Goal: Task Accomplishment & Management: Manage account settings

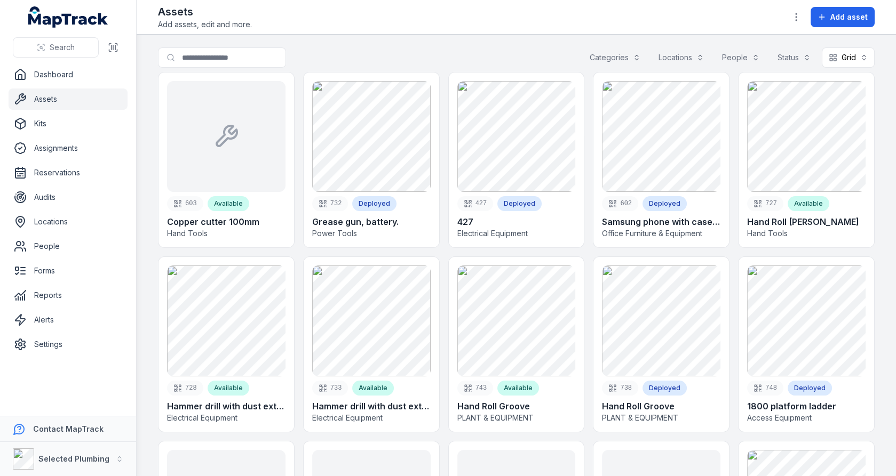
click at [67, 356] on nav "Dashboard Assets Kits Assignments Reservations Audits Locations People Forms Re…" at bounding box center [68, 240] width 136 height 352
click at [68, 351] on link "Settings" at bounding box center [68, 344] width 119 height 21
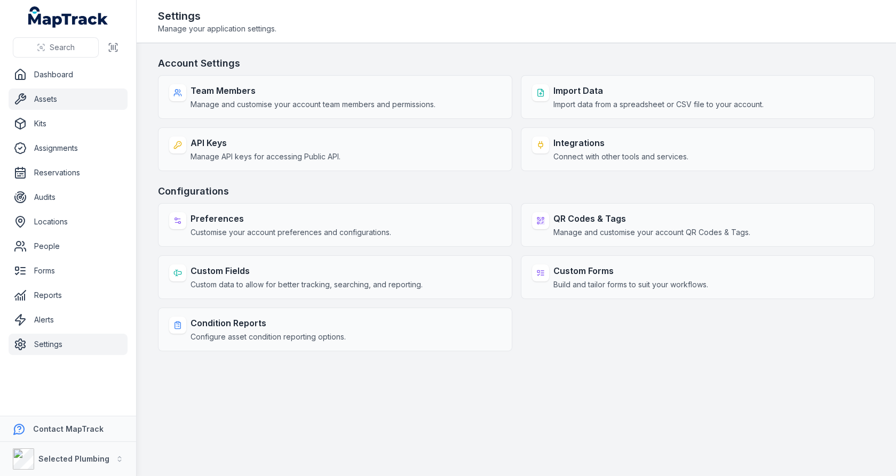
click at [78, 97] on link "Assets" at bounding box center [68, 99] width 119 height 21
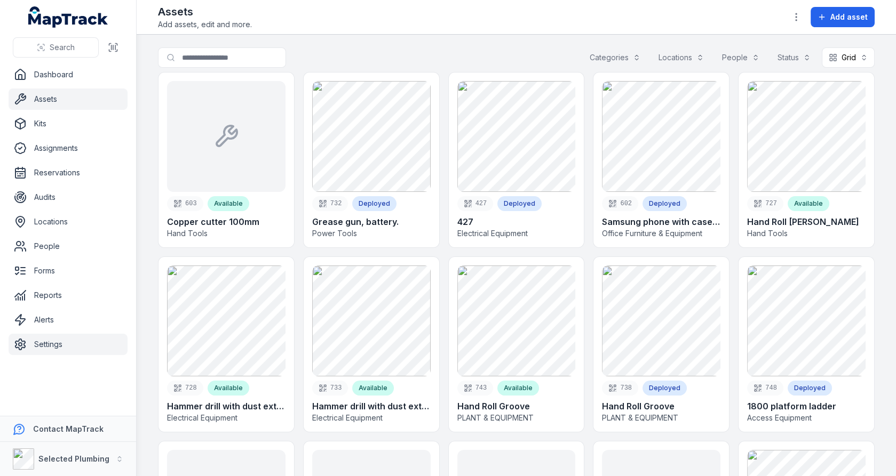
click at [76, 350] on link "Settings" at bounding box center [68, 344] width 119 height 21
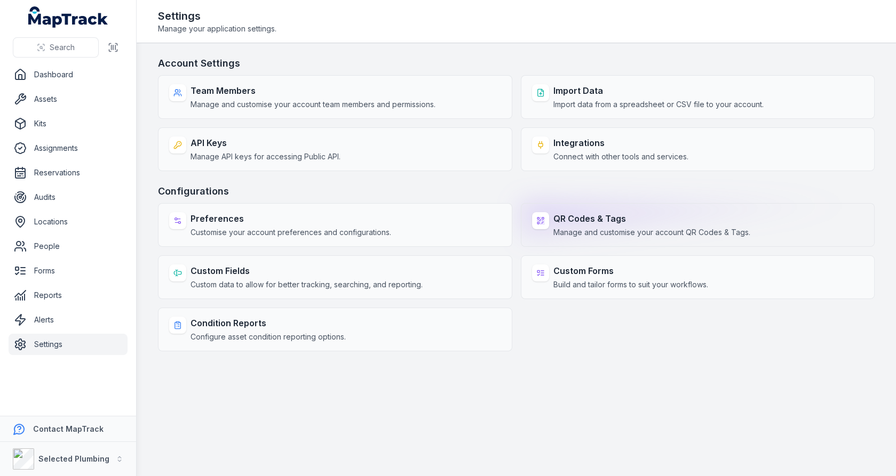
click at [537, 218] on rect at bounding box center [538, 219] width 2 height 2
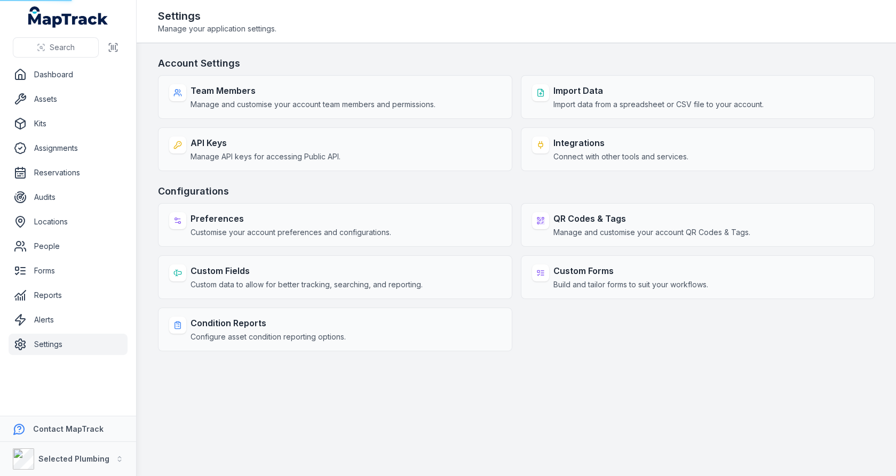
click at [542, 184] on h3 "Configurations" at bounding box center [516, 191] width 717 height 15
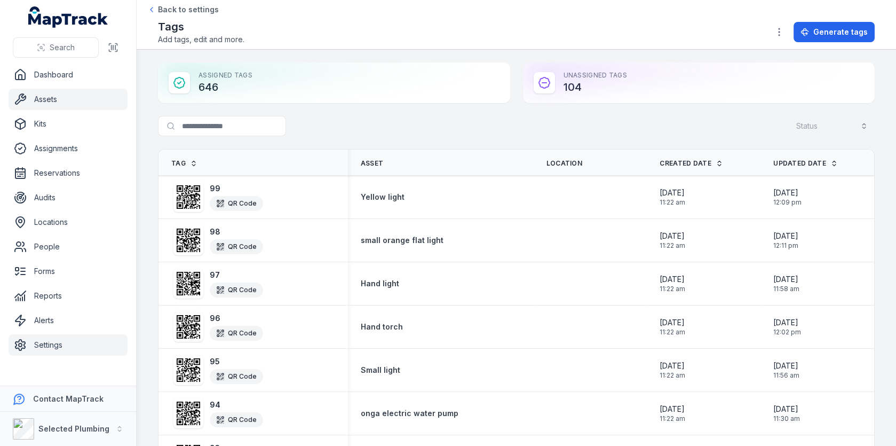
click at [60, 101] on link "Assets" at bounding box center [68, 99] width 119 height 21
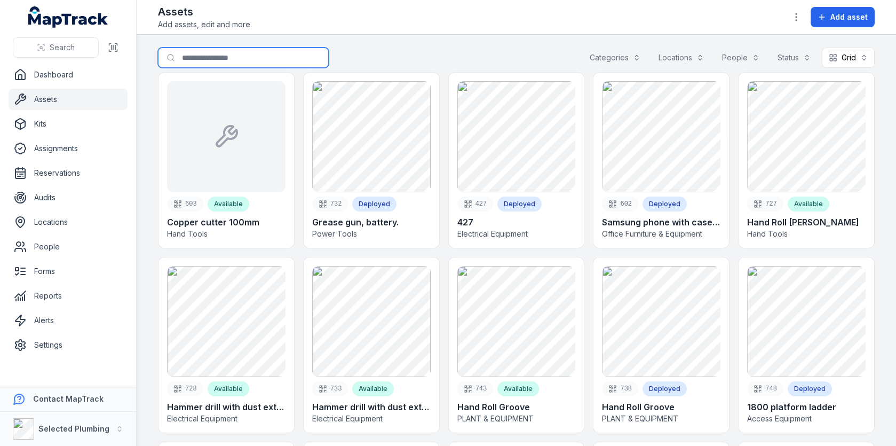
click at [256, 63] on input "Search for assets" at bounding box center [243, 57] width 171 height 20
type input "*********"
click at [441, 40] on main "Search for assets ********* Categories Locations People Status Grid **** 603 Av…" at bounding box center [516, 240] width 759 height 411
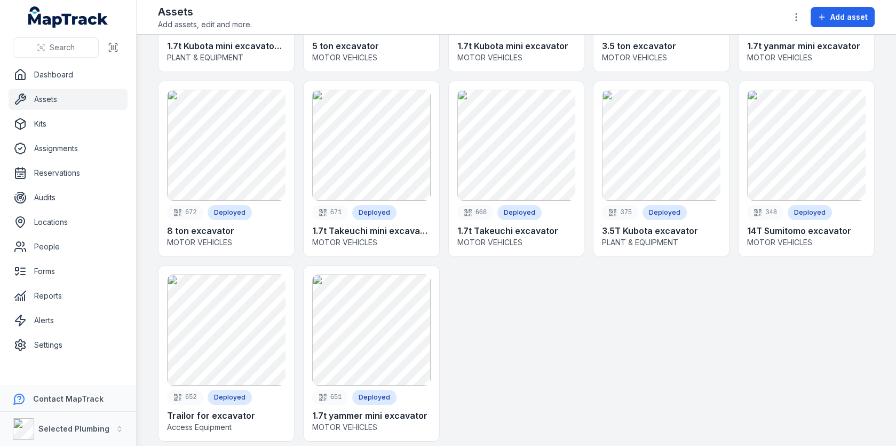
scroll to position [190, 0]
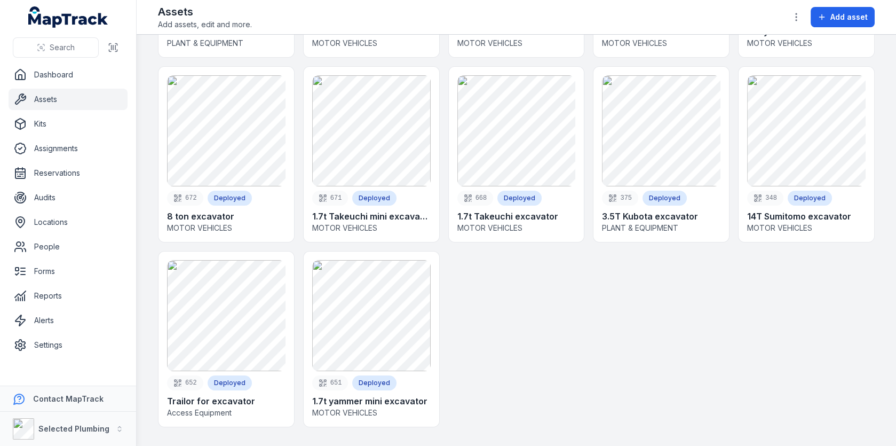
click at [533, 293] on div at bounding box center [516, 339] width 137 height 176
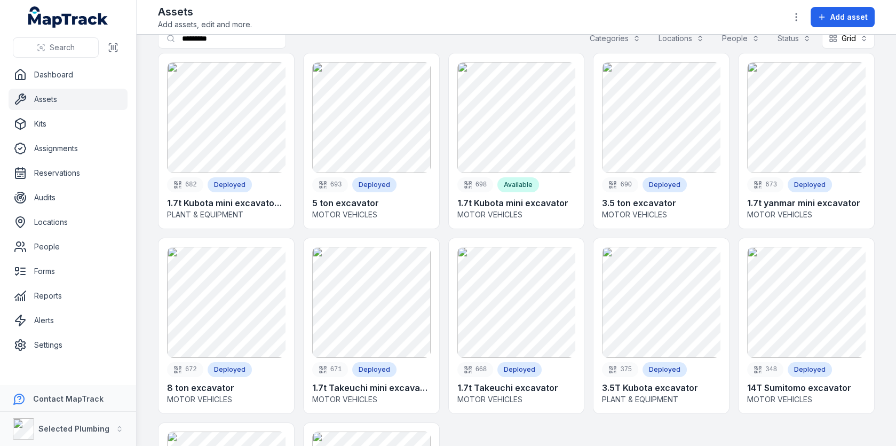
scroll to position [16, 0]
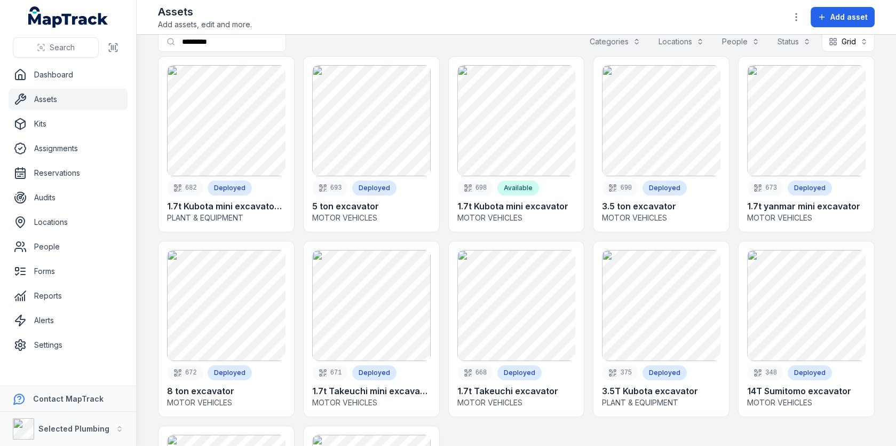
click at [587, 200] on div "682 Deployed 1.7t Kubota mini excavator SP009 PLANT & EQUIPMENT 693 Deployed 5 …" at bounding box center [516, 333] width 717 height 554
click at [57, 349] on link "Settings" at bounding box center [68, 344] width 119 height 21
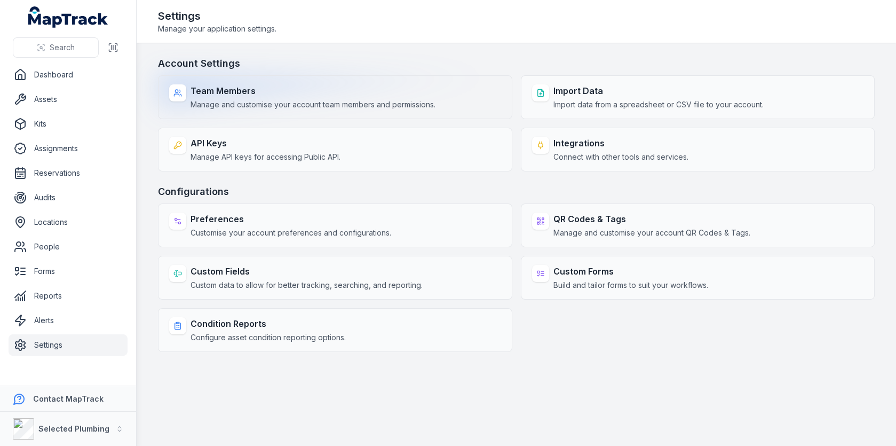
click at [317, 105] on span "Manage and customise your account team members and permissions." at bounding box center [312, 104] width 245 height 11
click at [372, 79] on div "Team Members Manage and customise your account team members and permissions." at bounding box center [335, 97] width 354 height 44
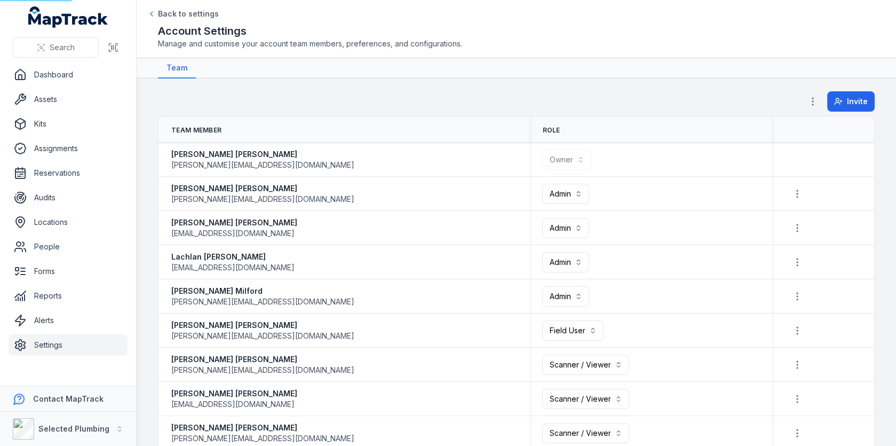
click at [391, 60] on nav "Team" at bounding box center [516, 68] width 717 height 20
click at [804, 99] on div at bounding box center [813, 101] width 20 height 20
click at [824, 109] on div "Invite" at bounding box center [839, 101] width 72 height 20
click at [817, 103] on icon "button" at bounding box center [812, 101] width 11 height 11
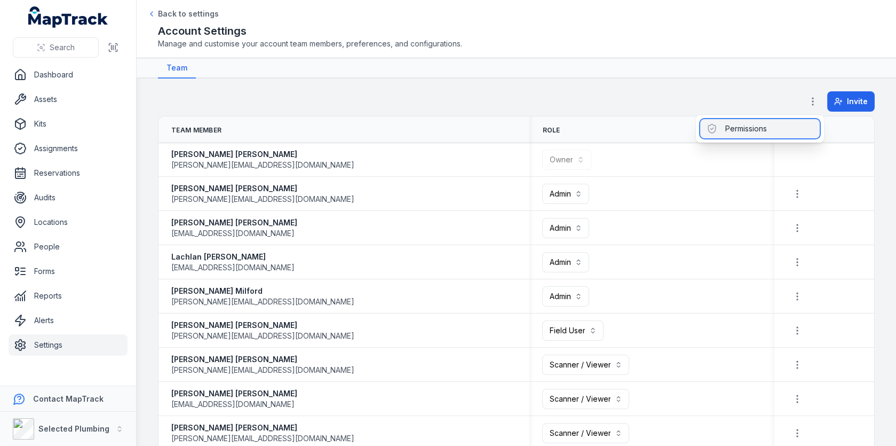
click at [785, 125] on div "Permissions" at bounding box center [760, 128] width 120 height 19
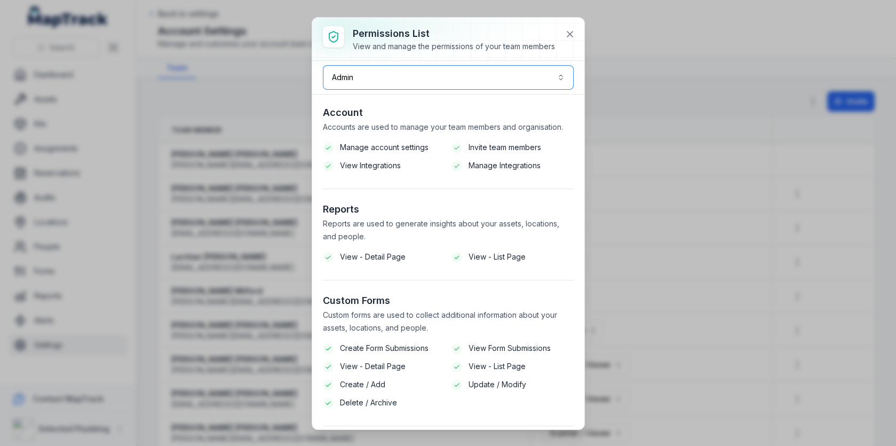
click at [499, 79] on button "Admin *****" at bounding box center [448, 77] width 251 height 25
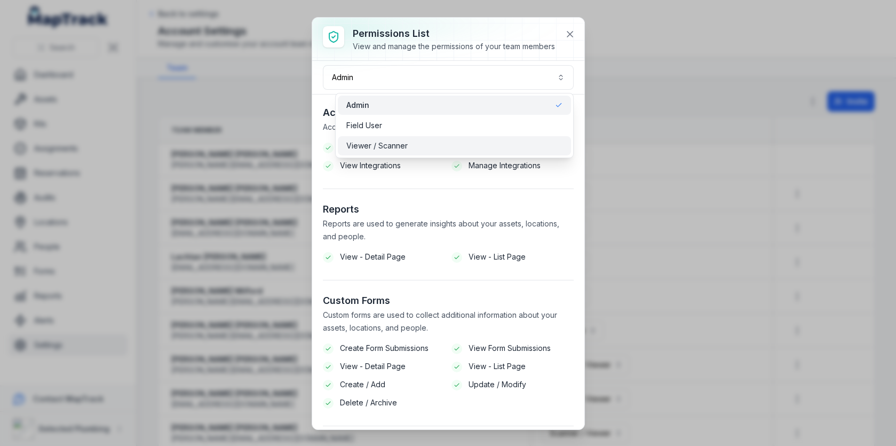
click at [464, 143] on div "Viewer / Scanner" at bounding box center [454, 145] width 216 height 11
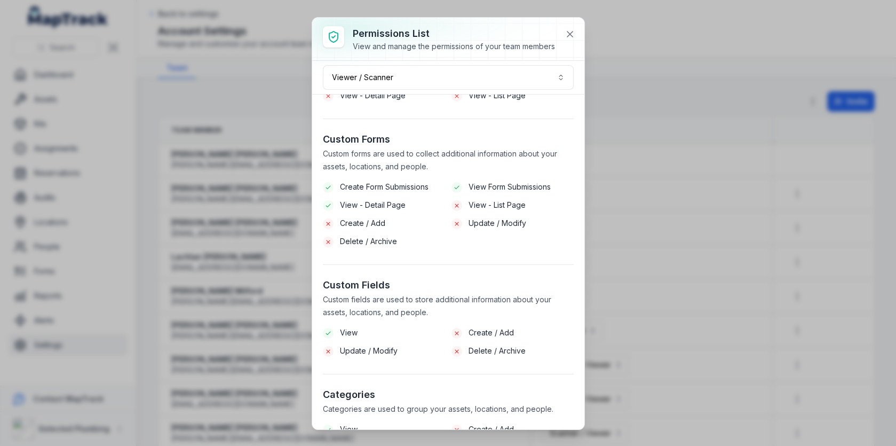
scroll to position [991, 0]
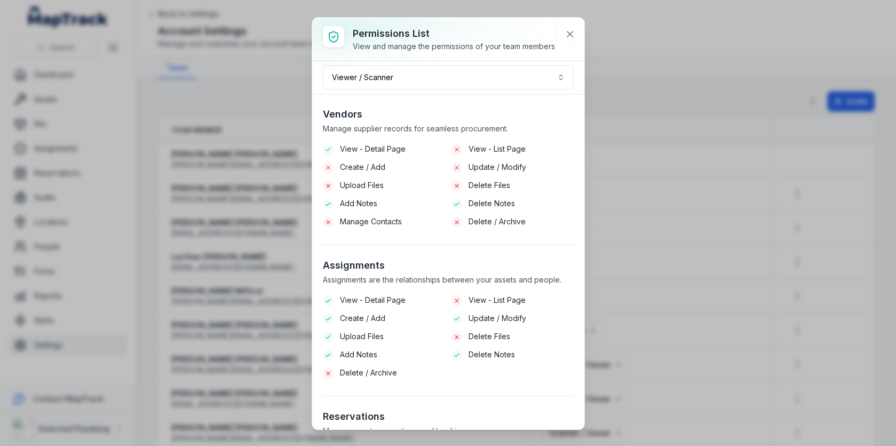
click at [475, 220] on span "Delete / Archive" at bounding box center [496, 221] width 57 height 11
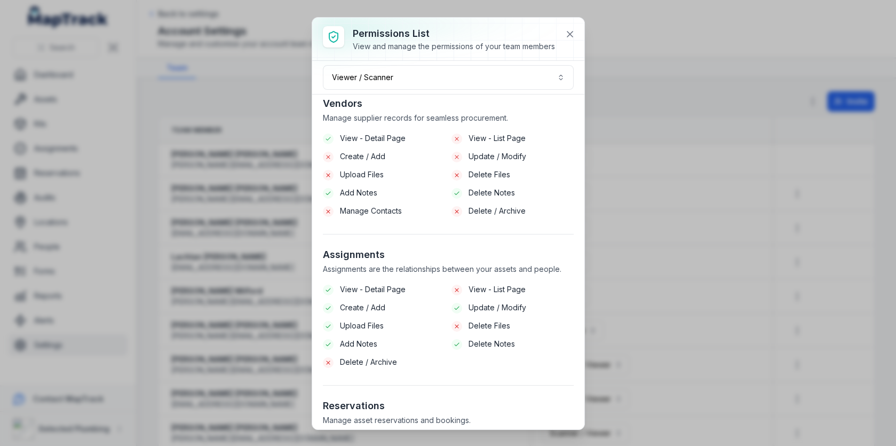
scroll to position [1007, 0]
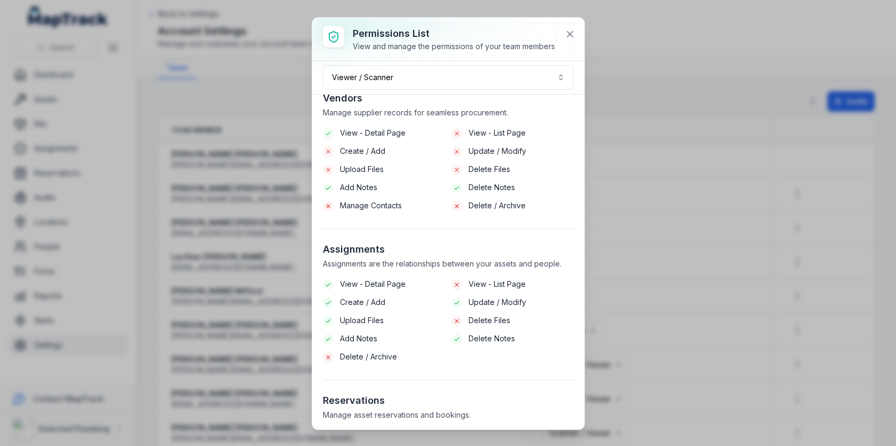
click at [472, 108] on span "Manage supplier records for seamless procurement." at bounding box center [415, 112] width 185 height 9
click at [472, 128] on span "View - List Page" at bounding box center [496, 133] width 57 height 11
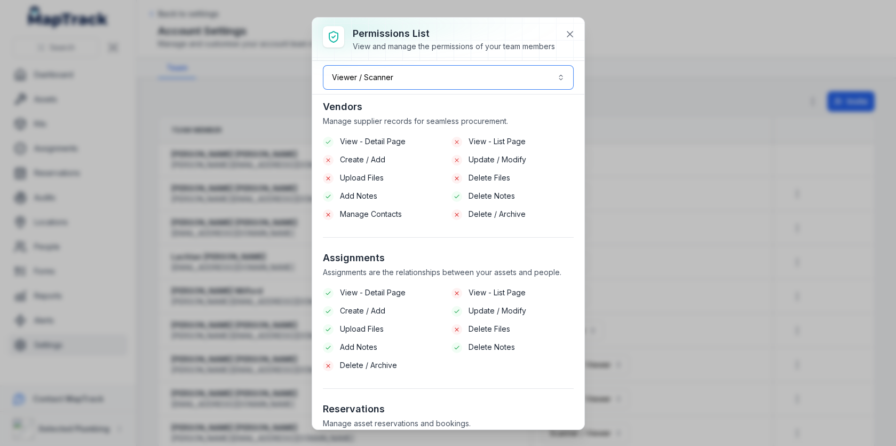
click at [451, 87] on button "Viewer / Scanner *******" at bounding box center [448, 77] width 251 height 25
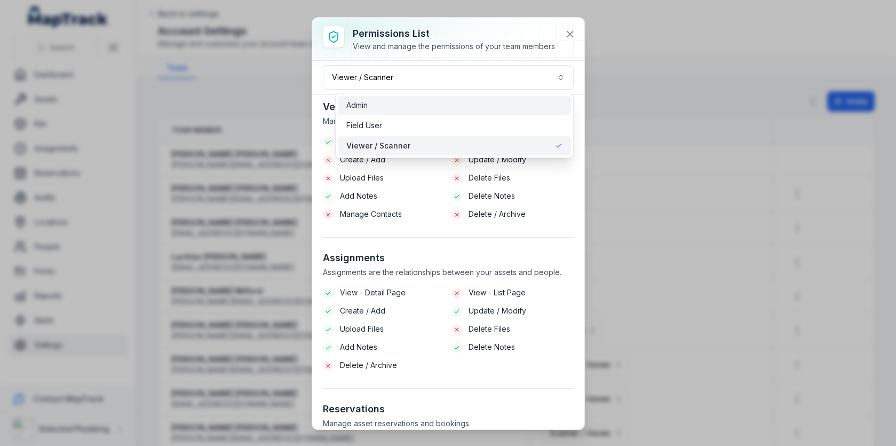
click at [439, 102] on div "Admin" at bounding box center [454, 105] width 216 height 11
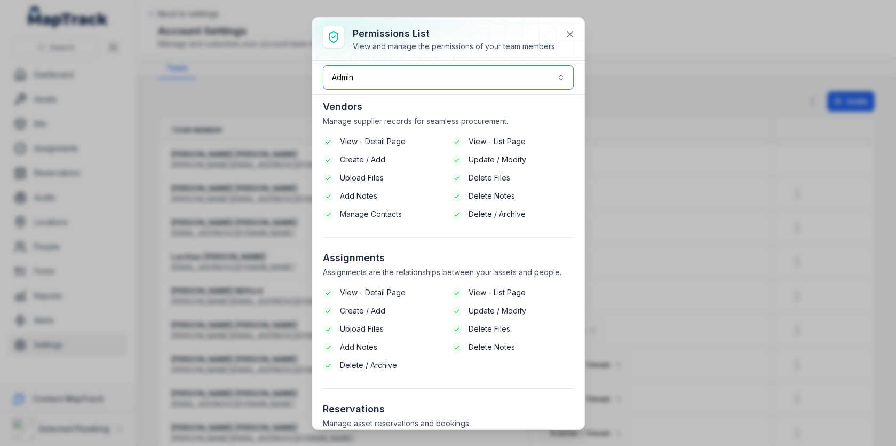
click at [451, 81] on button "Admin *****" at bounding box center [448, 77] width 251 height 25
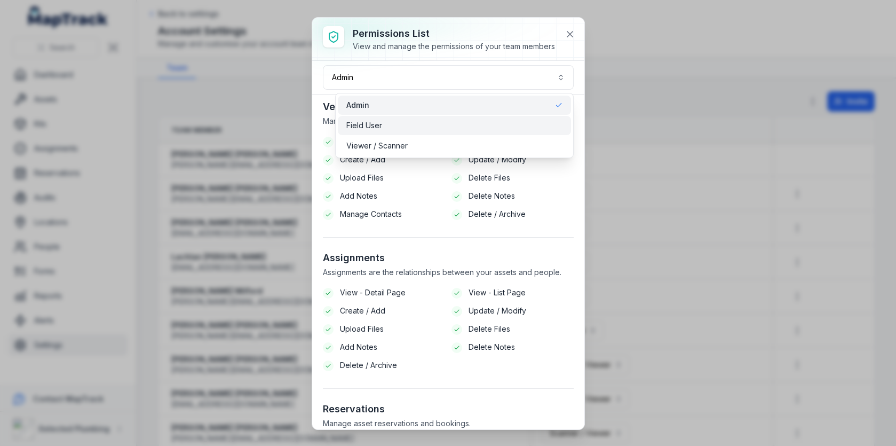
click at [449, 120] on div "Field User" at bounding box center [454, 125] width 216 height 11
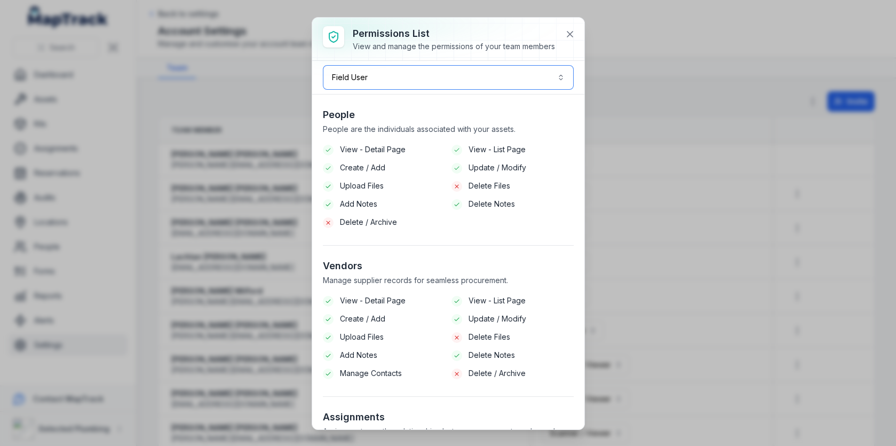
scroll to position [728, 0]
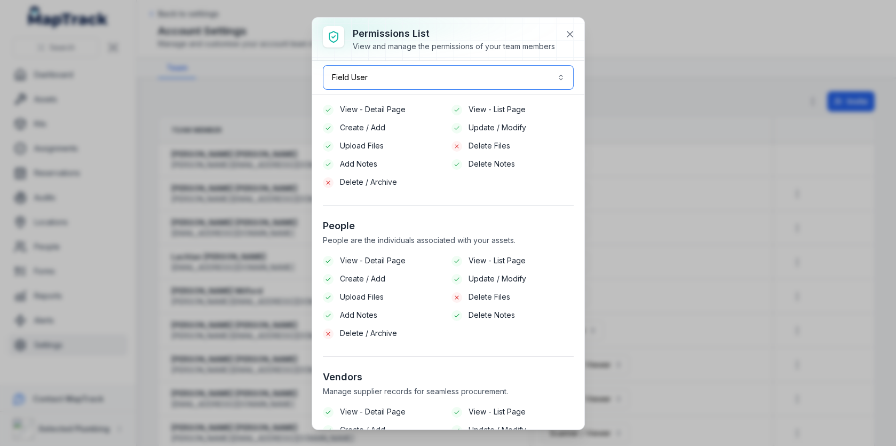
click at [496, 73] on button "Field User ******" at bounding box center [448, 77] width 251 height 25
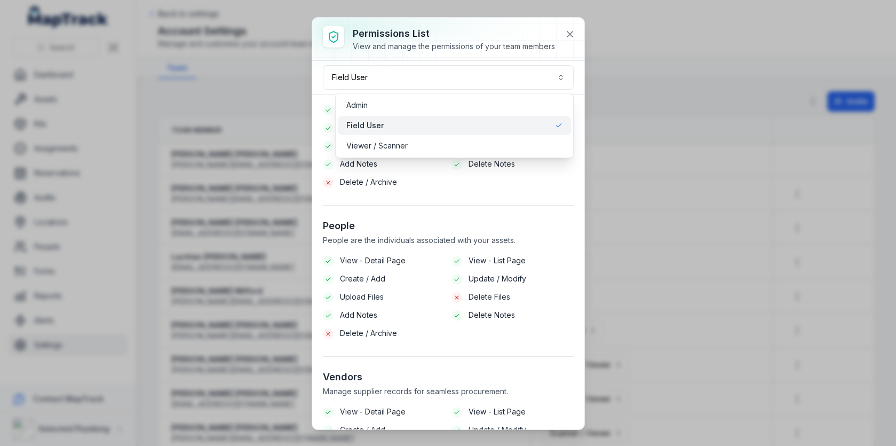
click at [507, 49] on div "Permissions List View and manage the permissions of your team members Field Use…" at bounding box center [448, 223] width 272 height 411
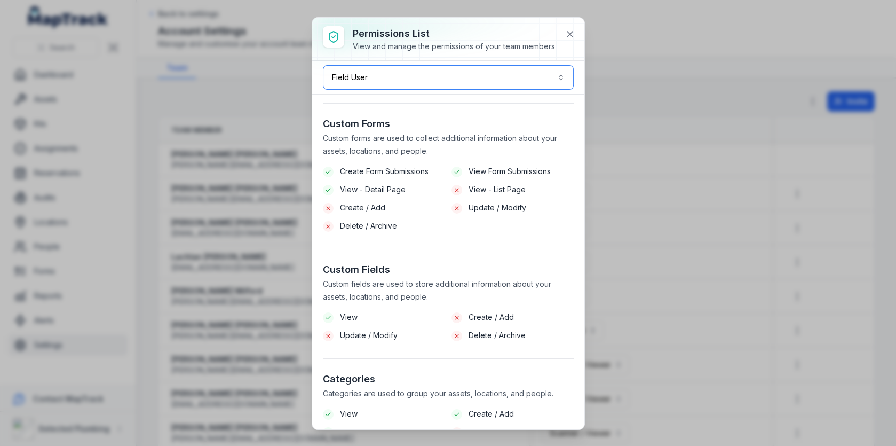
scroll to position [184, 0]
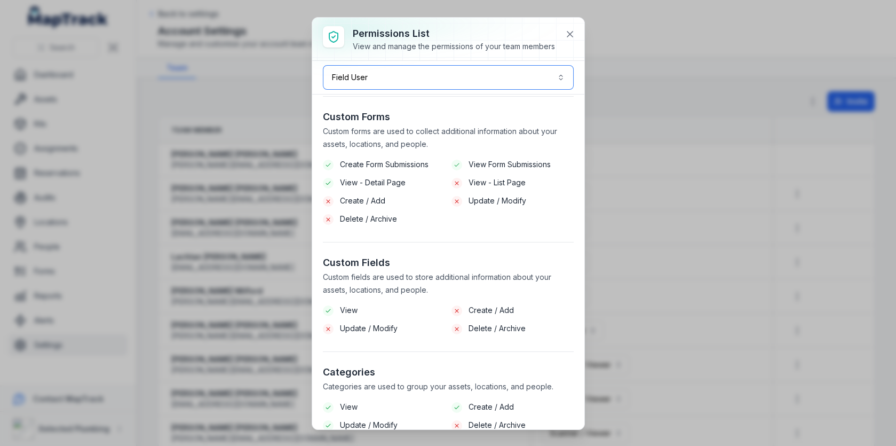
click at [442, 77] on button "Field User ******" at bounding box center [448, 77] width 251 height 25
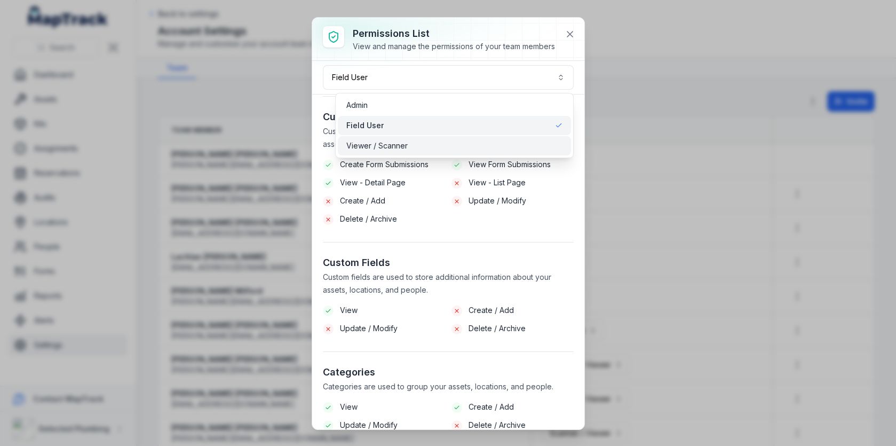
click at [430, 139] on div "Viewer / Scanner" at bounding box center [454, 145] width 233 height 19
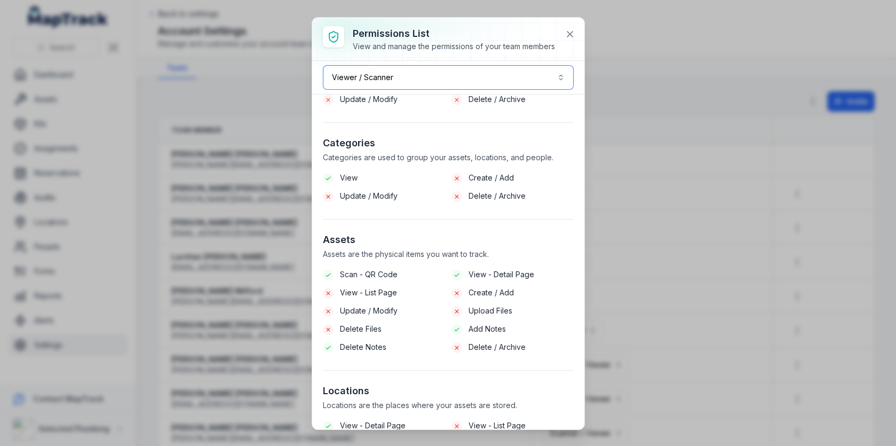
scroll to position [449, 0]
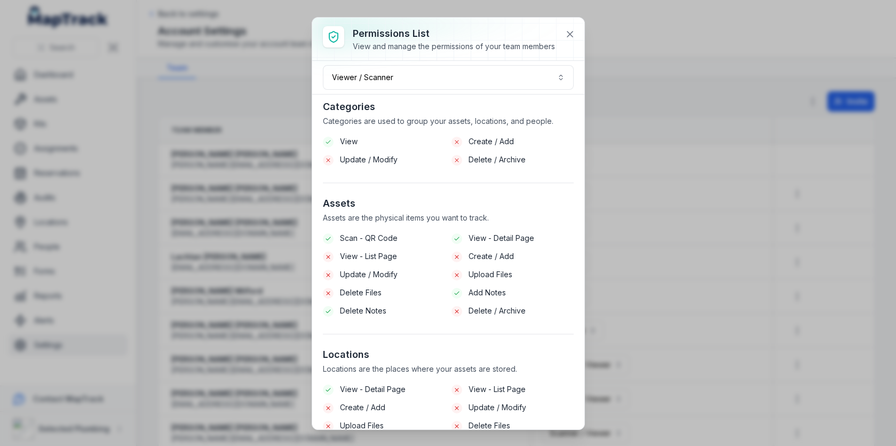
click at [386, 236] on span "Scan - QR Code" at bounding box center [369, 238] width 58 height 11
click at [477, 252] on span "Create / Add" at bounding box center [490, 256] width 45 height 11
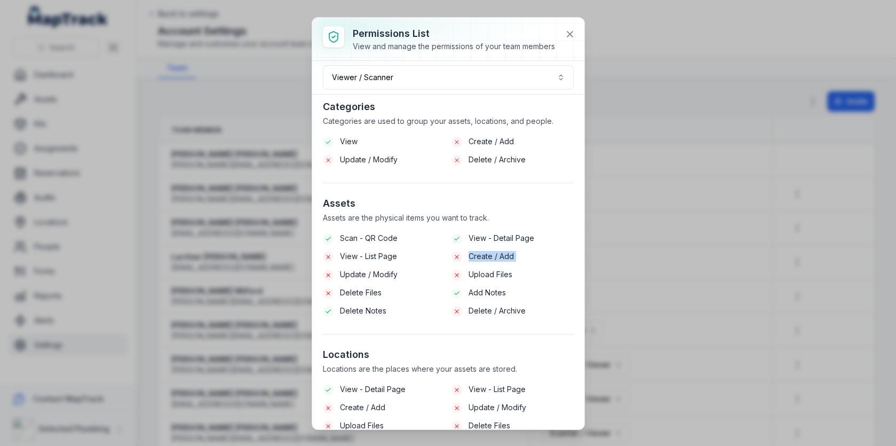
click at [477, 252] on span "Create / Add" at bounding box center [490, 256] width 45 height 11
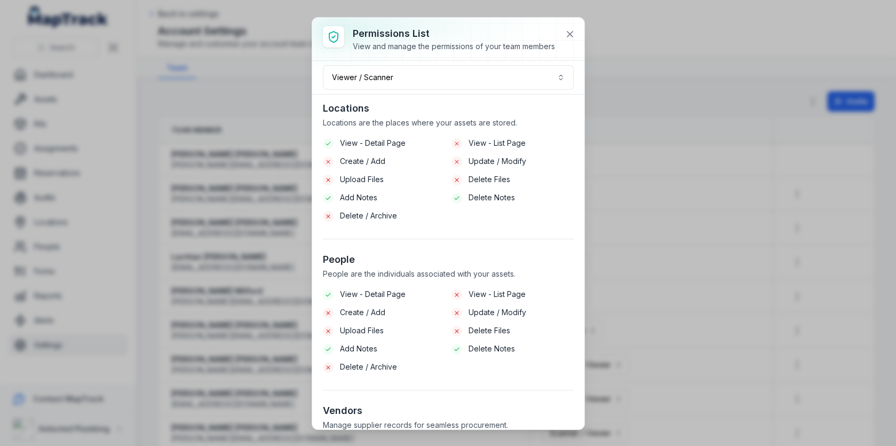
click at [483, 141] on span "View - List Page" at bounding box center [496, 143] width 57 height 11
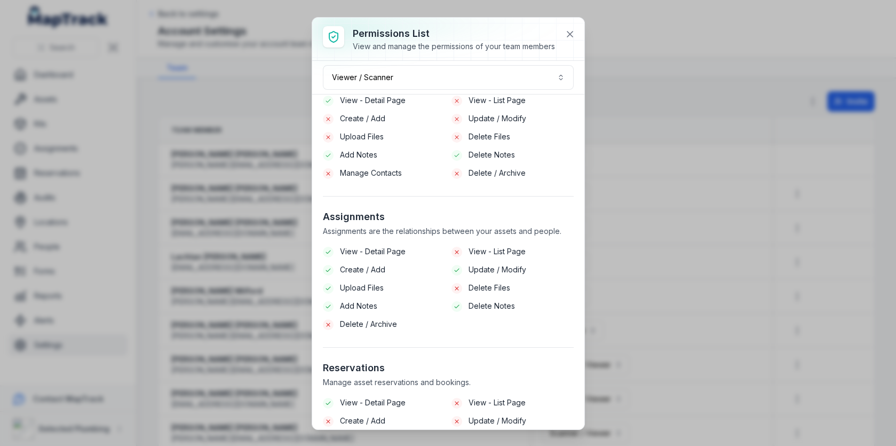
scroll to position [1150, 0]
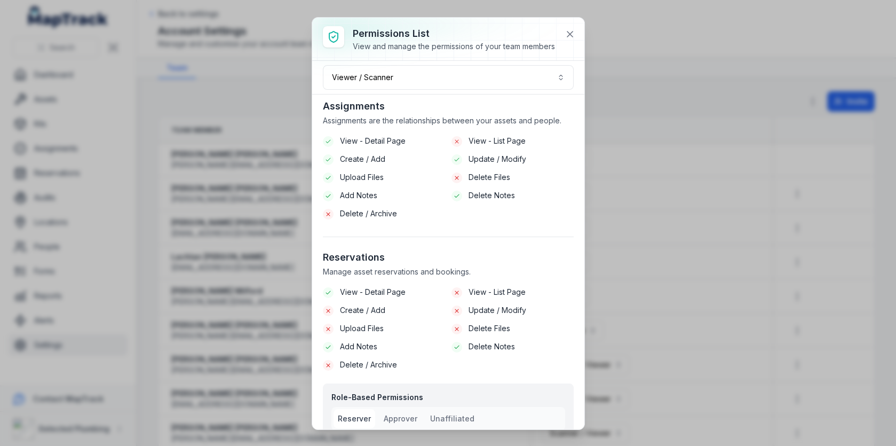
click at [382, 154] on span "Create / Add" at bounding box center [362, 159] width 45 height 11
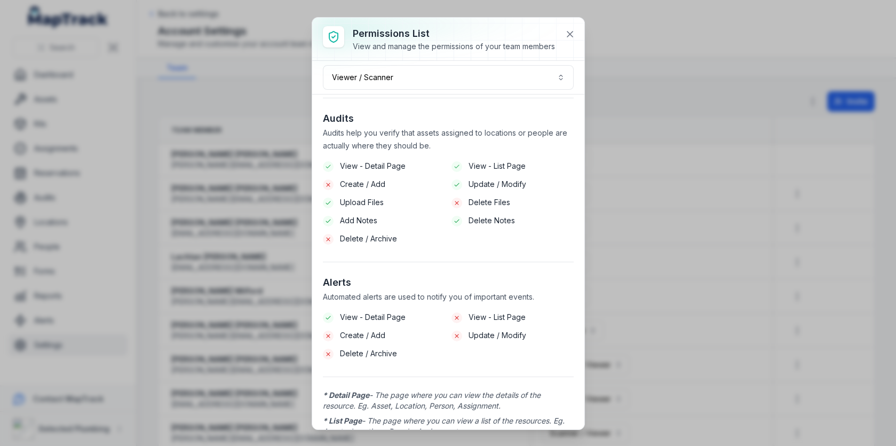
scroll to position [1611, 0]
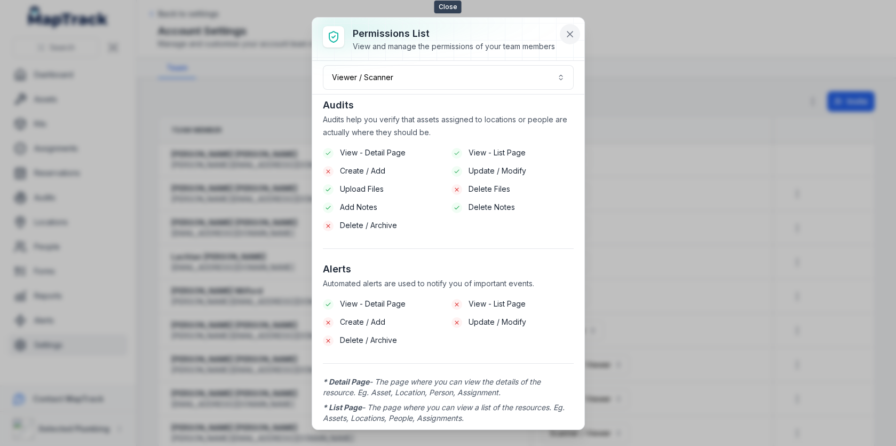
click at [569, 35] on icon at bounding box center [570, 34] width 11 height 11
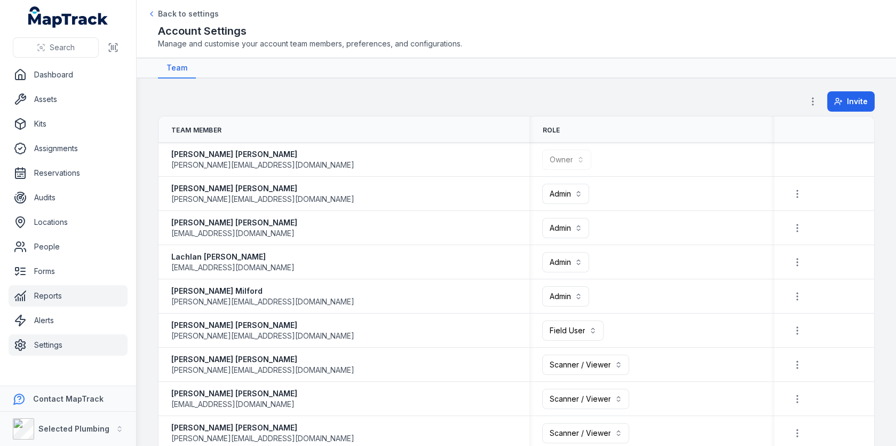
click at [54, 298] on link "Reports" at bounding box center [68, 295] width 119 height 21
click at [437, 104] on div "Invite" at bounding box center [516, 103] width 717 height 25
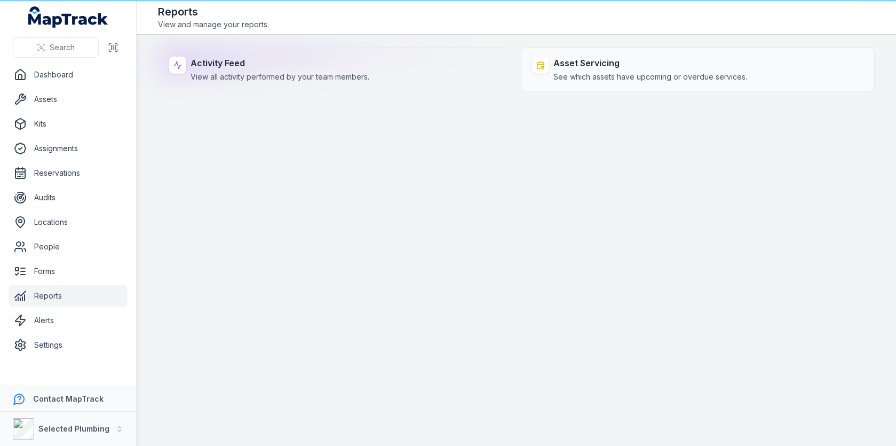
click at [335, 80] on span "View all activity performed by your team members." at bounding box center [279, 77] width 179 height 11
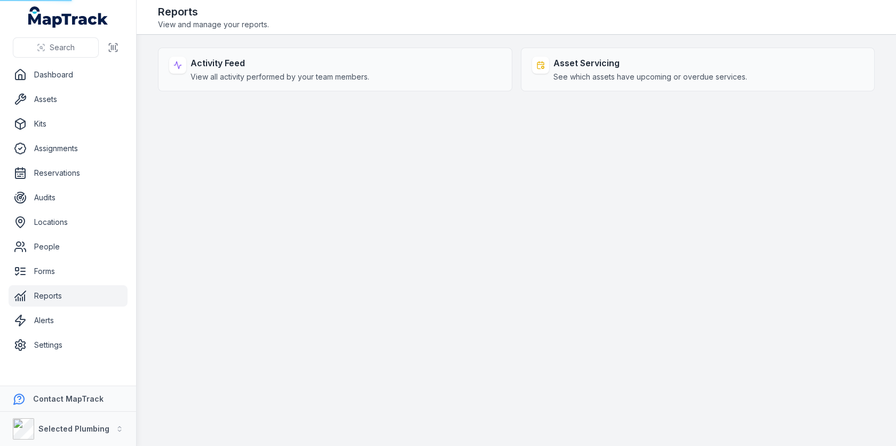
click at [495, 210] on main "Activity Feed View all activity performed by your team members. Asset Servicing…" at bounding box center [516, 240] width 759 height 411
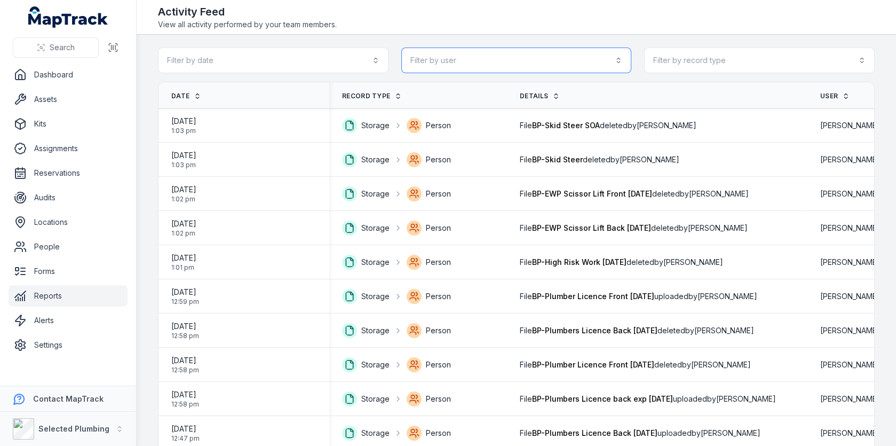
click at [535, 59] on button "Filter by user" at bounding box center [516, 60] width 231 height 26
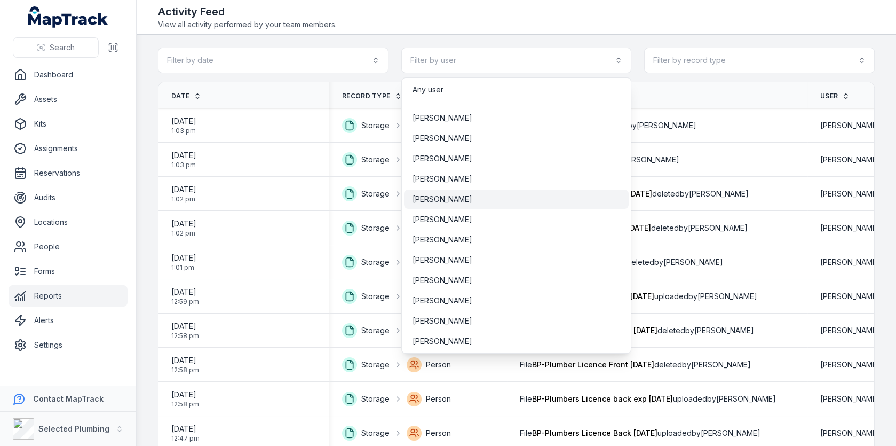
click at [475, 203] on div "[PERSON_NAME]" at bounding box center [516, 199] width 208 height 11
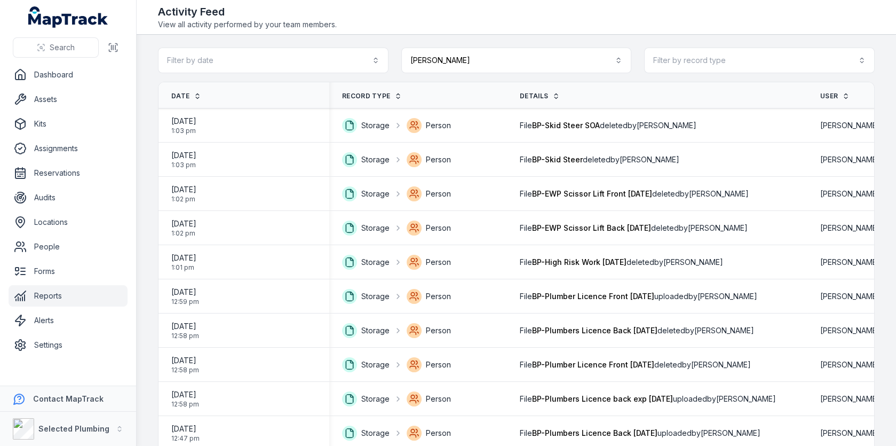
click at [545, 16] on div "Activity Feed View all activity performed by your team members." at bounding box center [516, 17] width 717 height 26
click at [699, 61] on button "Filter by record type" at bounding box center [759, 60] width 231 height 26
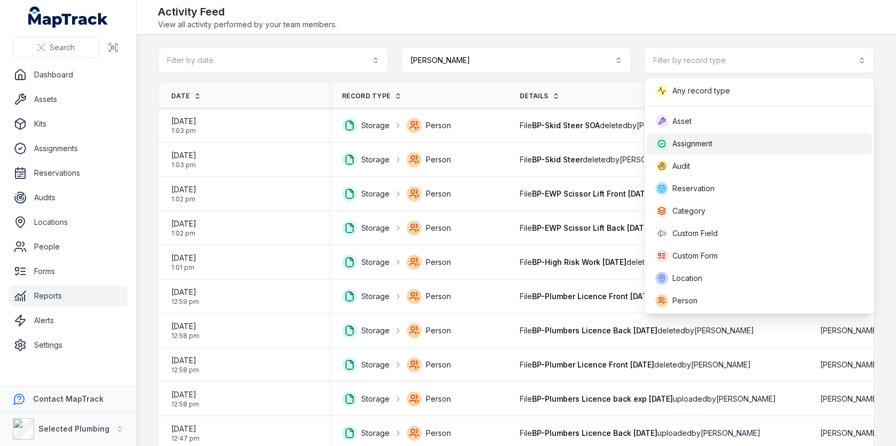
click at [685, 144] on span "Assignment" at bounding box center [692, 143] width 40 height 11
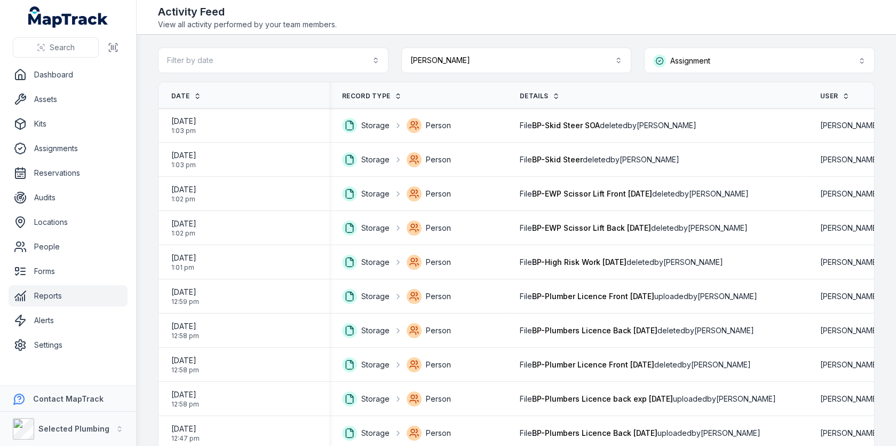
click at [685, 17] on div "Activity Feed View all activity performed by your team members." at bounding box center [516, 17] width 717 height 26
click at [649, 122] on span "File BP-Skid Steer SOA deleted by [PERSON_NAME]" at bounding box center [608, 125] width 177 height 11
click at [355, 59] on button "Filter by date" at bounding box center [273, 60] width 231 height 26
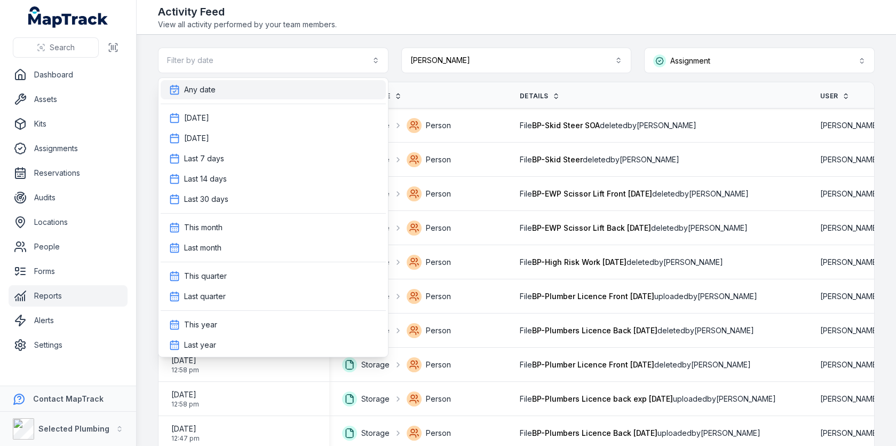
click at [308, 93] on div "Any date" at bounding box center [273, 89] width 208 height 11
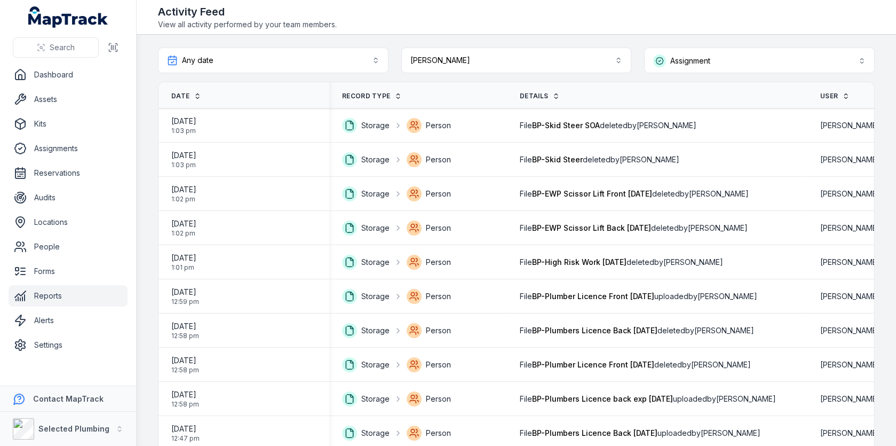
click at [449, 35] on main "**********" at bounding box center [516, 240] width 759 height 411
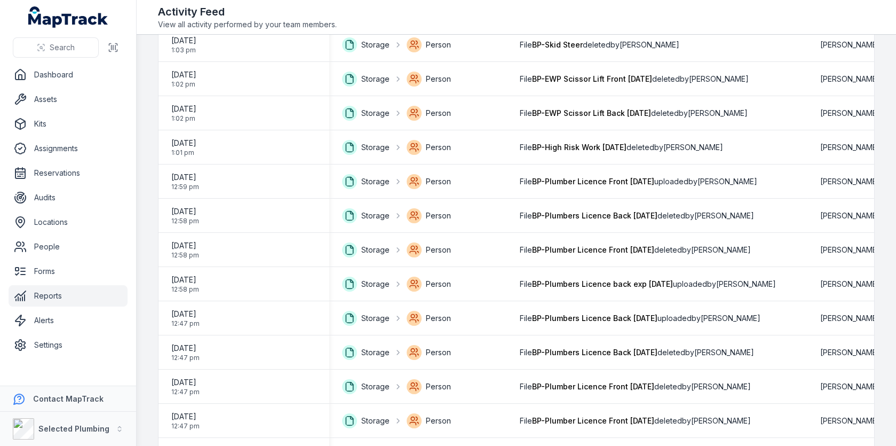
click at [42, 288] on link "Reports" at bounding box center [68, 295] width 119 height 21
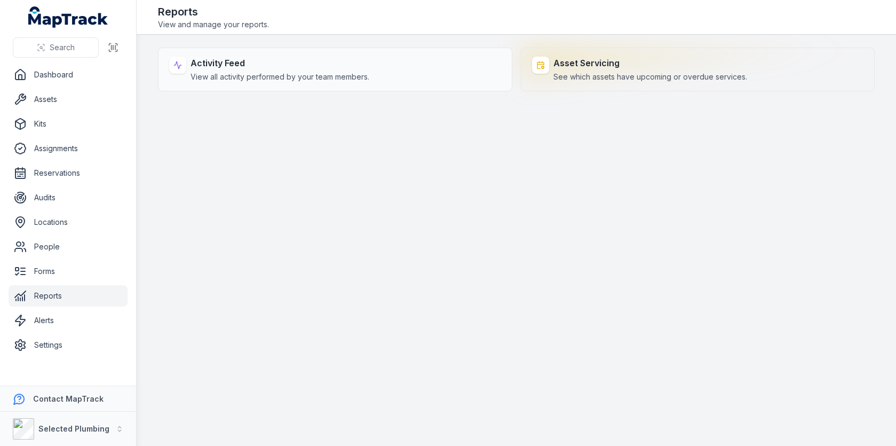
click at [583, 55] on div "Asset Servicing See which assets have upcoming or overdue services." at bounding box center [698, 69] width 354 height 44
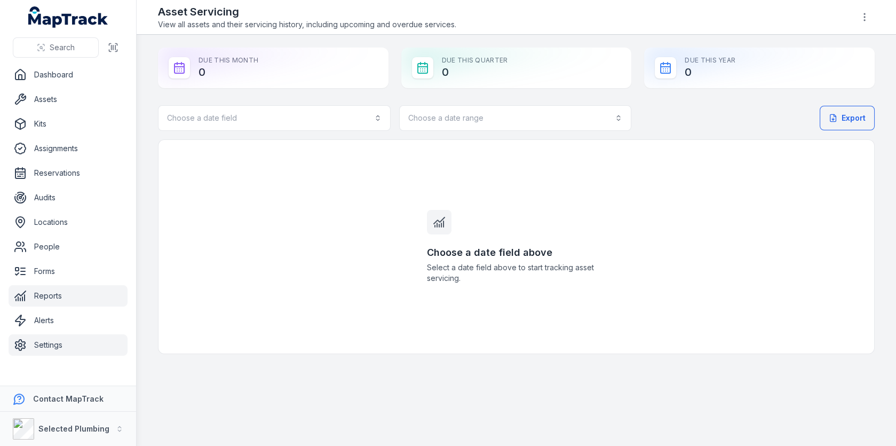
click at [56, 349] on link "Settings" at bounding box center [68, 344] width 119 height 21
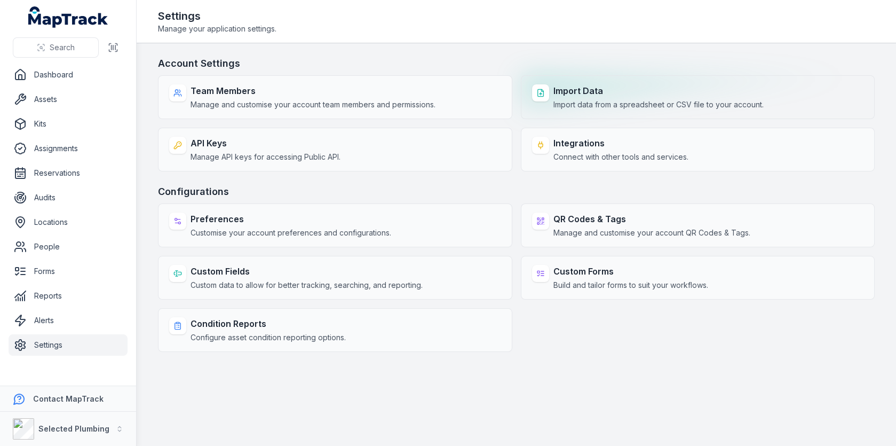
click at [575, 89] on strong "Import Data" at bounding box center [658, 90] width 210 height 13
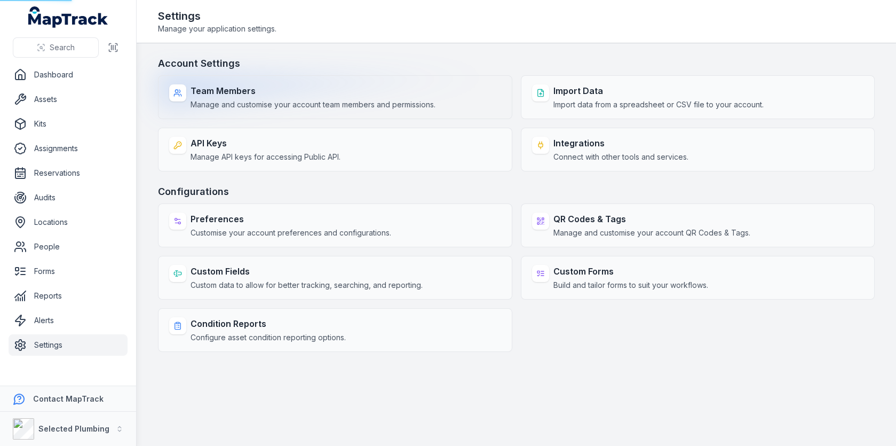
click at [375, 103] on span "Manage and customise your account team members and permissions." at bounding box center [312, 104] width 245 height 11
click at [229, 83] on div "Team Members Manage and customise your account team members and permissions." at bounding box center [335, 97] width 354 height 44
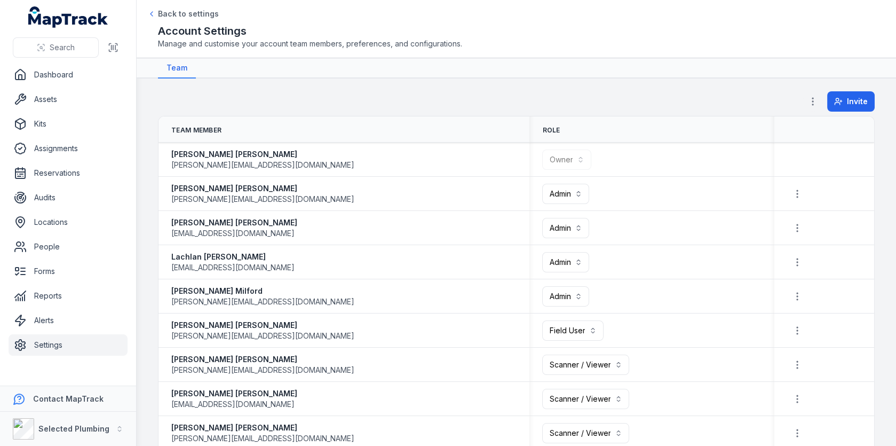
click at [814, 93] on button "button" at bounding box center [813, 101] width 20 height 20
click at [773, 122] on div "Permissions" at bounding box center [760, 128] width 120 height 19
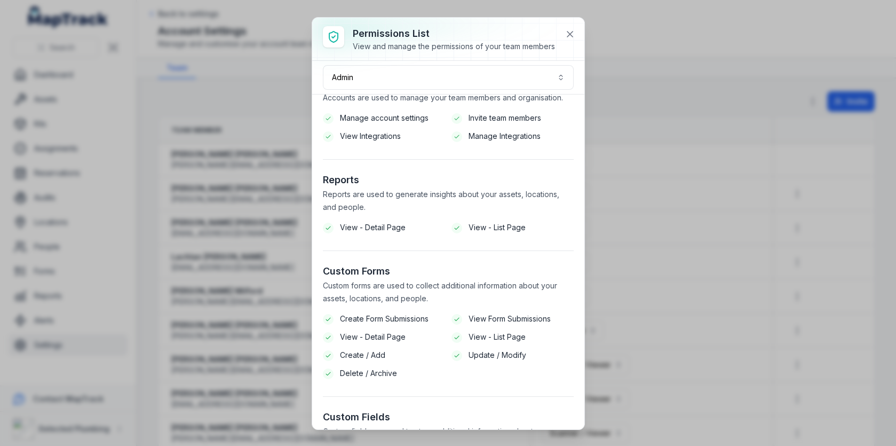
scroll to position [28, 0]
click at [487, 86] on button "Admin *****" at bounding box center [448, 77] width 251 height 25
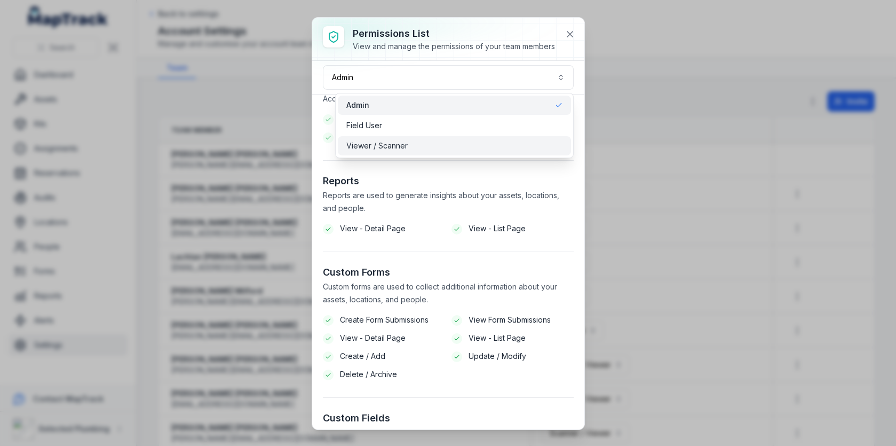
click at [472, 142] on div "Viewer / Scanner" at bounding box center [454, 145] width 216 height 11
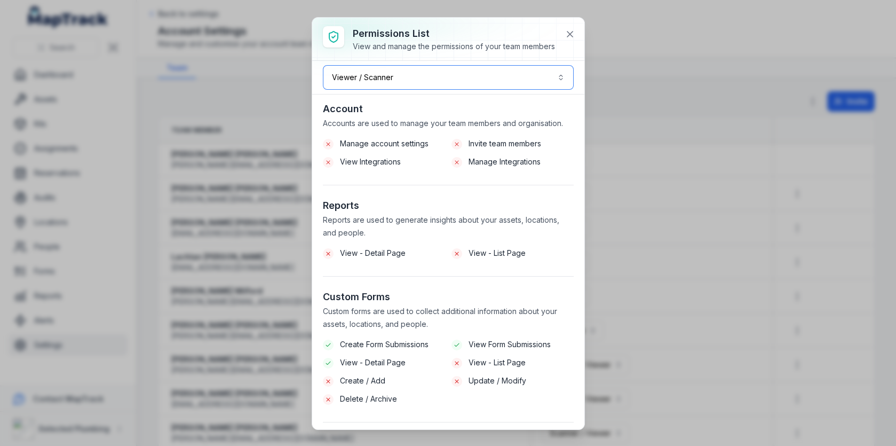
scroll to position [0, 0]
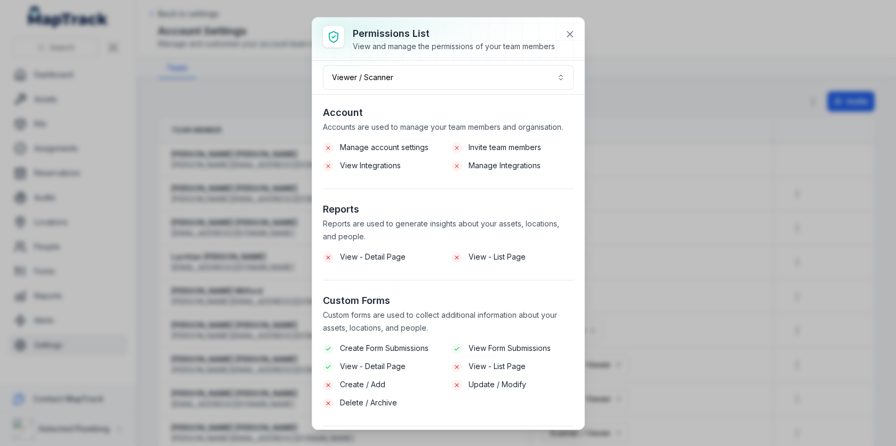
click at [476, 256] on span "View - List Page" at bounding box center [496, 256] width 57 height 11
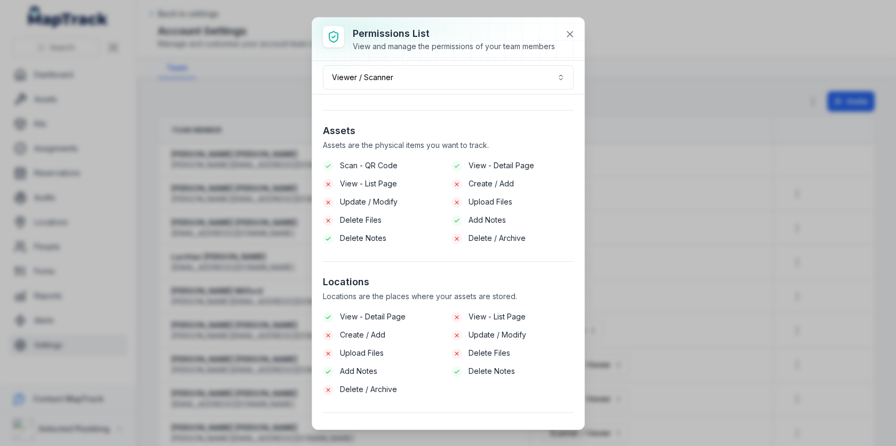
scroll to position [523, 0]
click at [359, 176] on span "View - List Page" at bounding box center [368, 181] width 57 height 11
click at [398, 181] on li "View - List Page" at bounding box center [384, 182] width 122 height 12
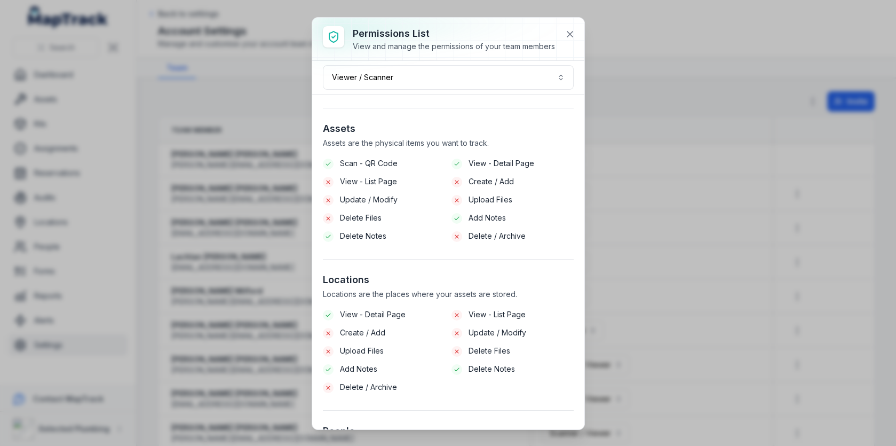
click at [398, 181] on li "View - List Page" at bounding box center [384, 182] width 122 height 12
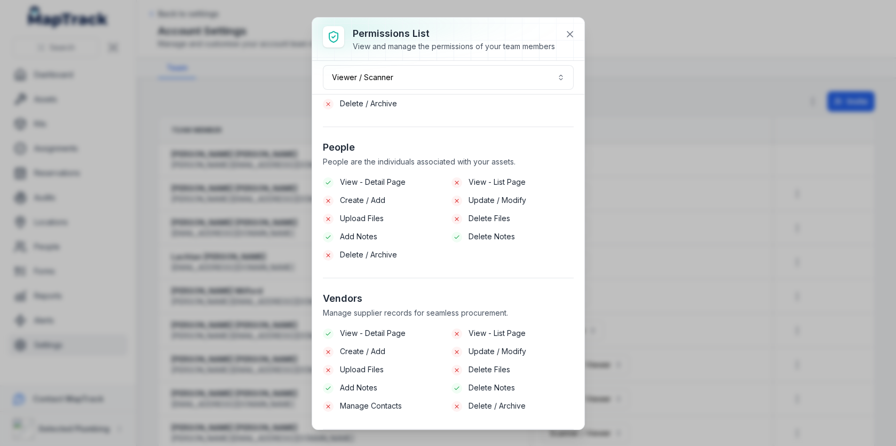
scroll to position [808, 0]
click at [572, 33] on icon at bounding box center [570, 34] width 11 height 11
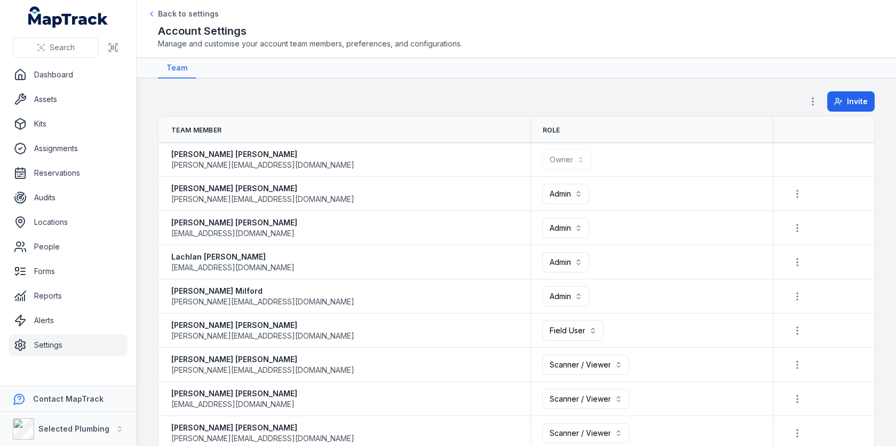
click at [34, 350] on link "Settings" at bounding box center [68, 344] width 119 height 21
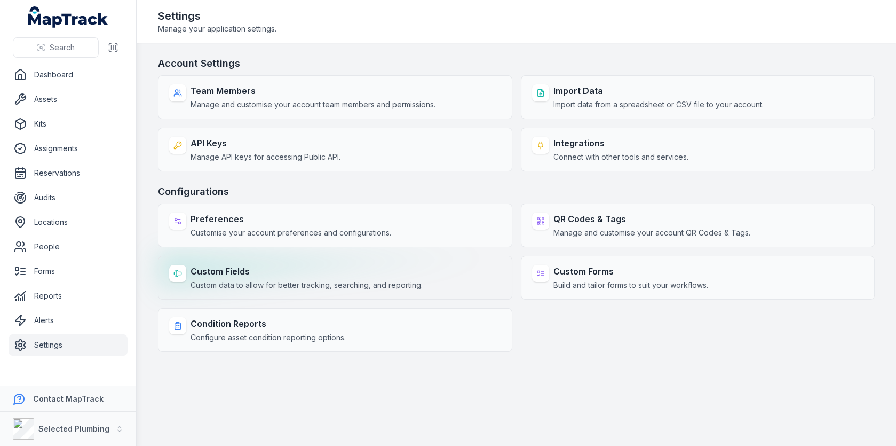
click at [334, 272] on strong "Custom Fields" at bounding box center [306, 271] width 232 height 13
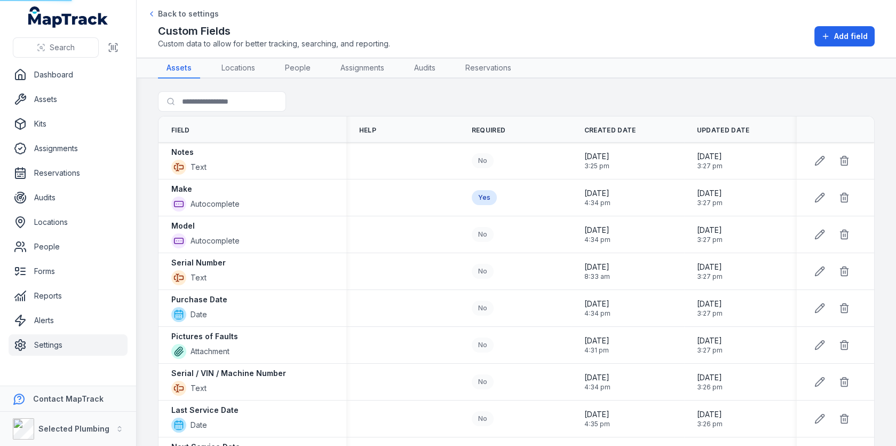
click at [421, 188] on td at bounding box center [402, 197] width 113 height 37
click at [310, 74] on link "People" at bounding box center [297, 68] width 43 height 20
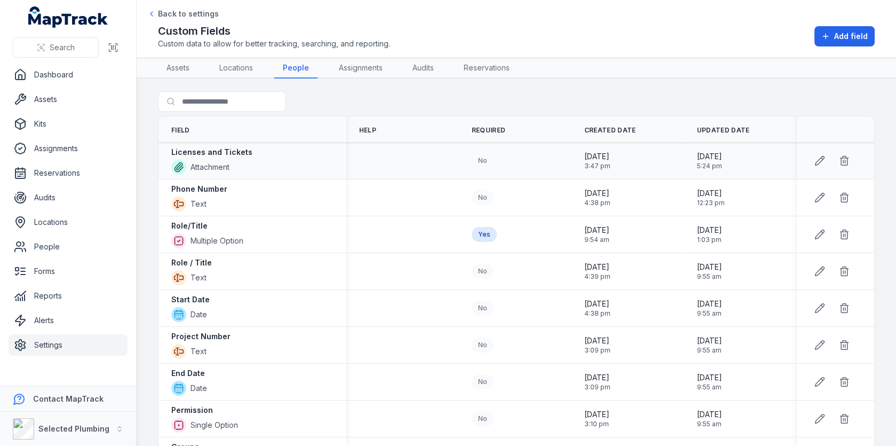
click at [243, 152] on strong "Licenses and Tickets" at bounding box center [211, 152] width 81 height 11
click at [818, 162] on icon at bounding box center [819, 160] width 11 height 11
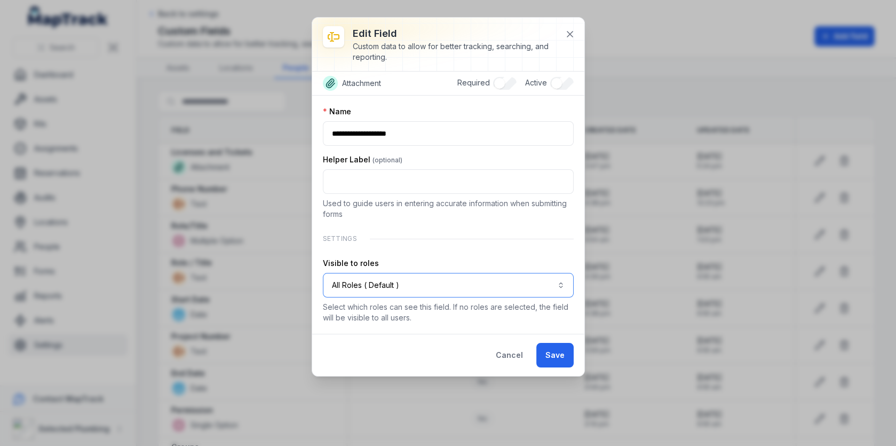
click at [430, 289] on button "All Roles ( Default )" at bounding box center [448, 285] width 251 height 25
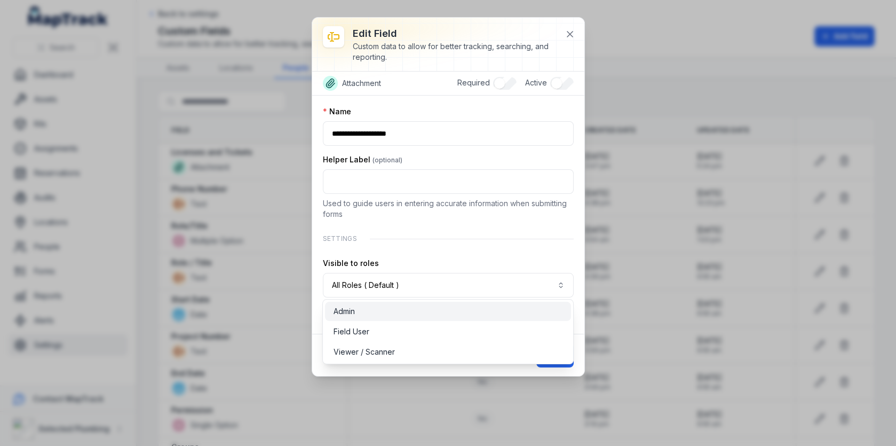
click at [423, 312] on div "Admin" at bounding box center [447, 311] width 229 height 11
click at [554, 221] on div "**********" at bounding box center [448, 214] width 251 height 217
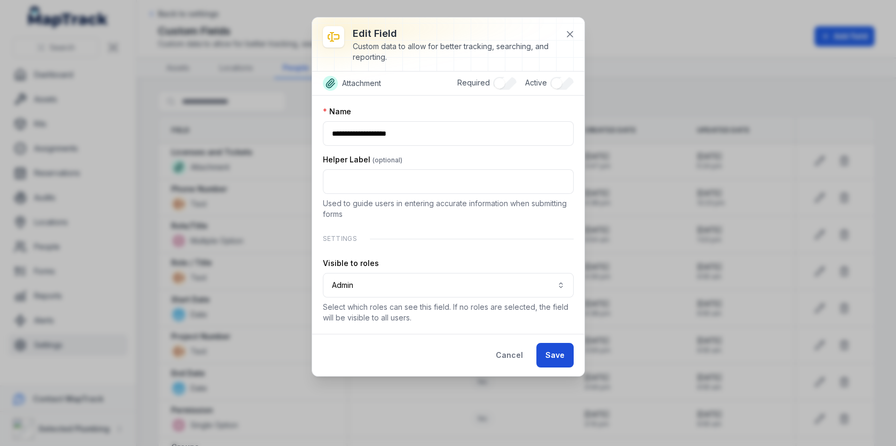
click at [550, 348] on button "Save" at bounding box center [554, 355] width 37 height 25
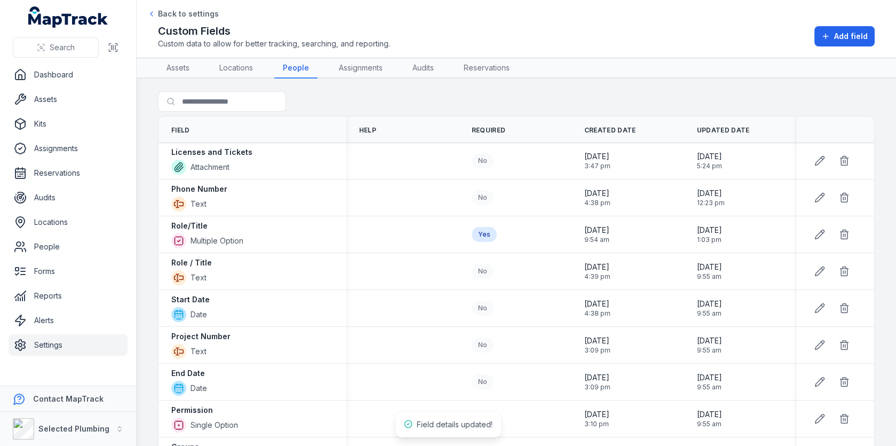
click at [528, 107] on div "Search for fields" at bounding box center [516, 103] width 717 height 25
